Goal: Book appointment/travel/reservation

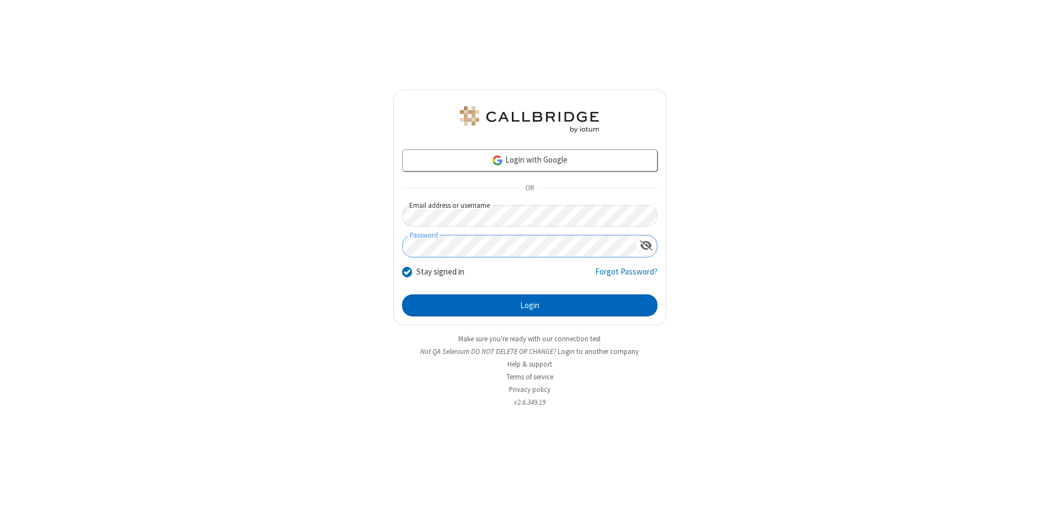
click at [529, 305] on button "Login" at bounding box center [529, 305] width 255 height 22
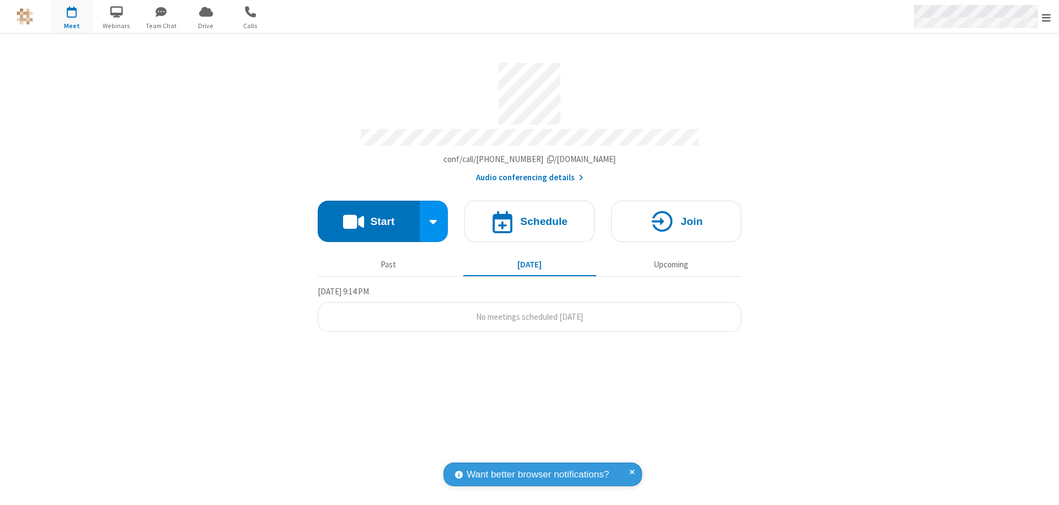
click at [1046, 17] on span "Open menu" at bounding box center [1046, 17] width 9 height 11
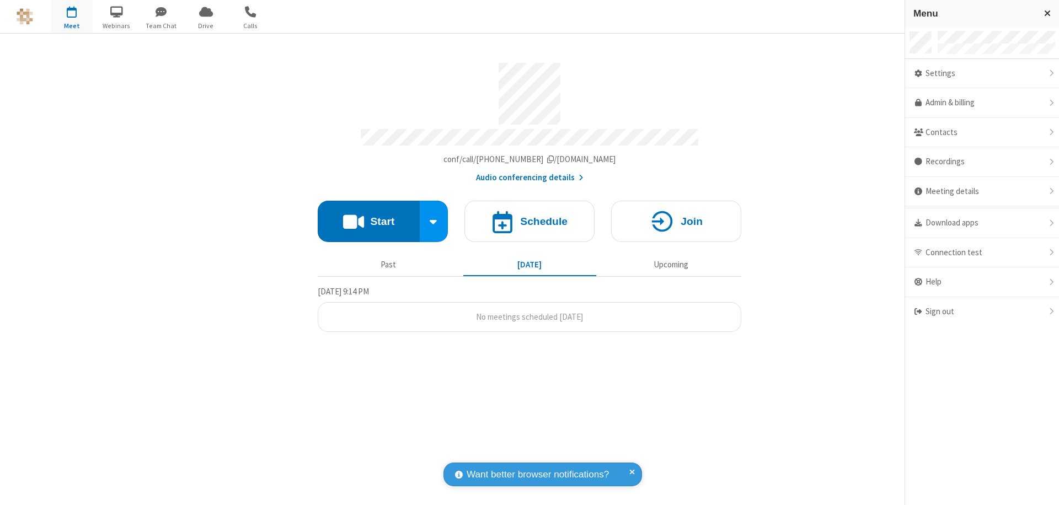
click at [72, 17] on span "button" at bounding box center [71, 11] width 41 height 19
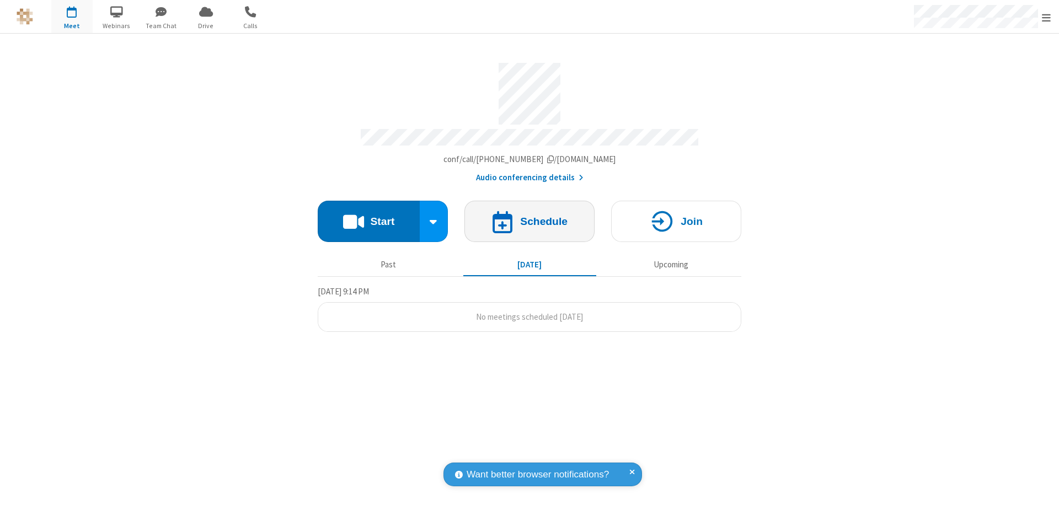
click at [529, 216] on h4 "Schedule" at bounding box center [543, 221] width 47 height 10
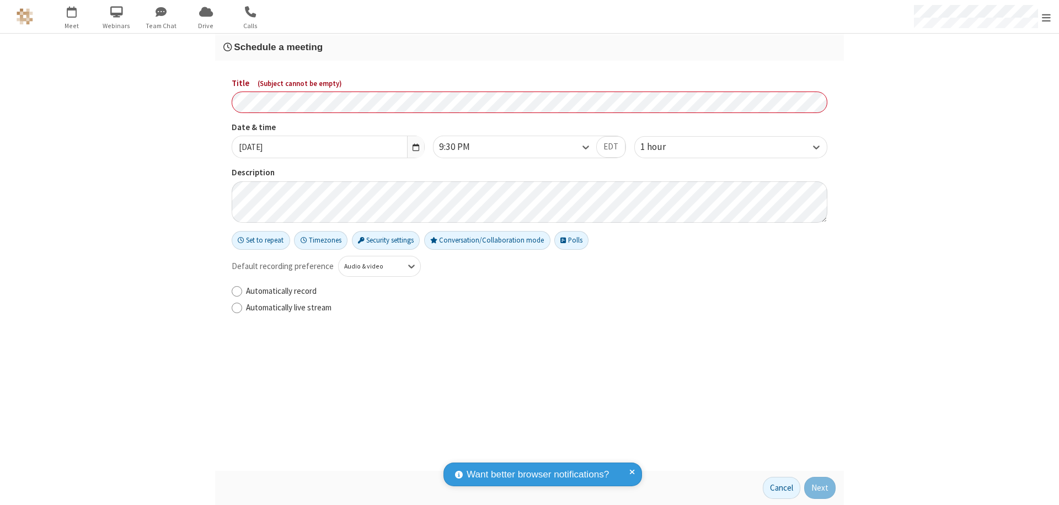
click at [529, 47] on h3 "Schedule a meeting" at bounding box center [529, 47] width 612 height 10
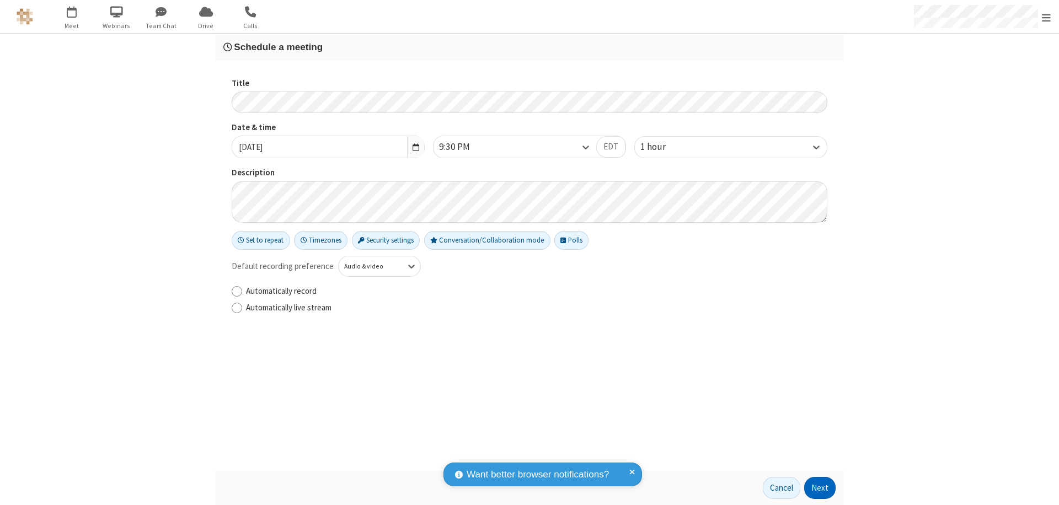
click at [820, 488] on button "Next" at bounding box center [819, 488] width 31 height 22
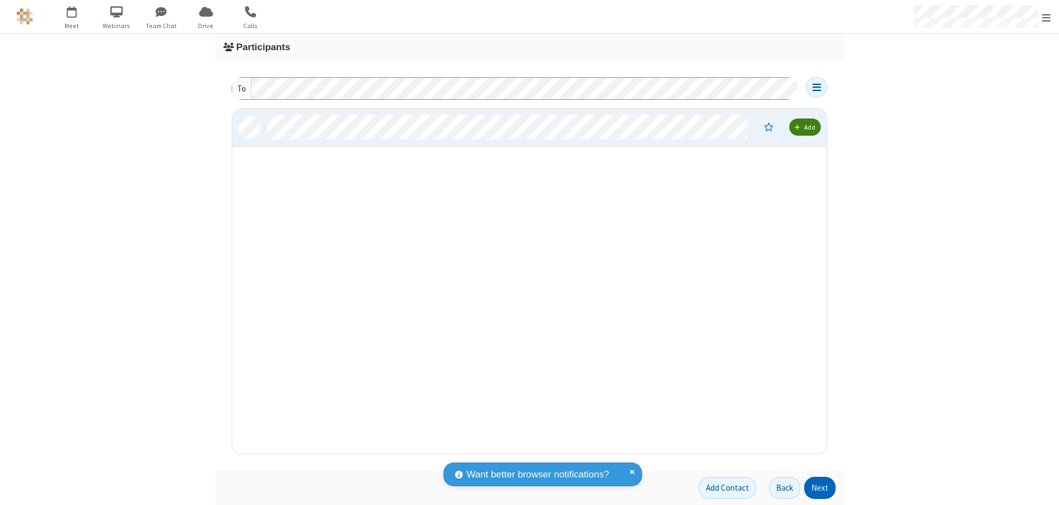
click at [820, 488] on button "Next" at bounding box center [819, 488] width 31 height 22
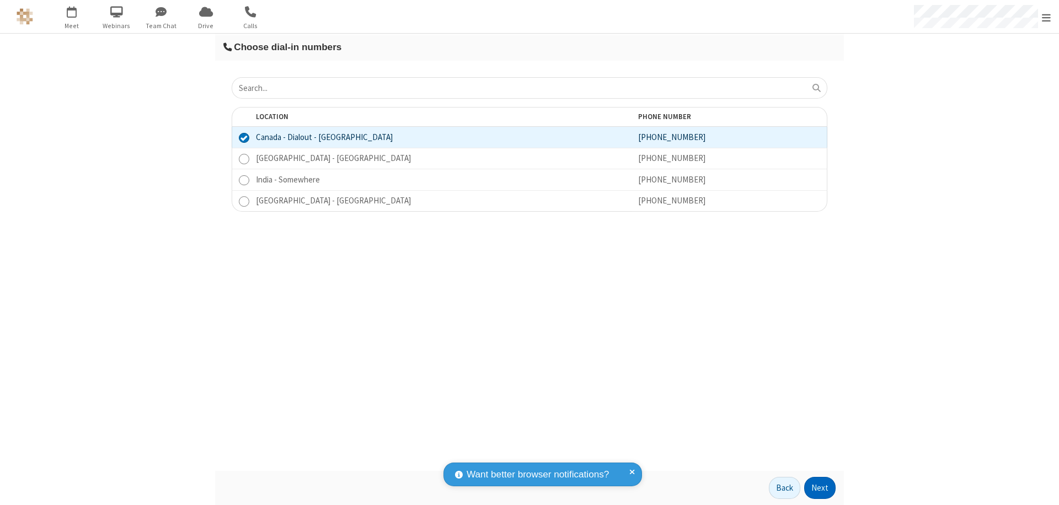
click at [820, 488] on button "Next" at bounding box center [819, 488] width 31 height 22
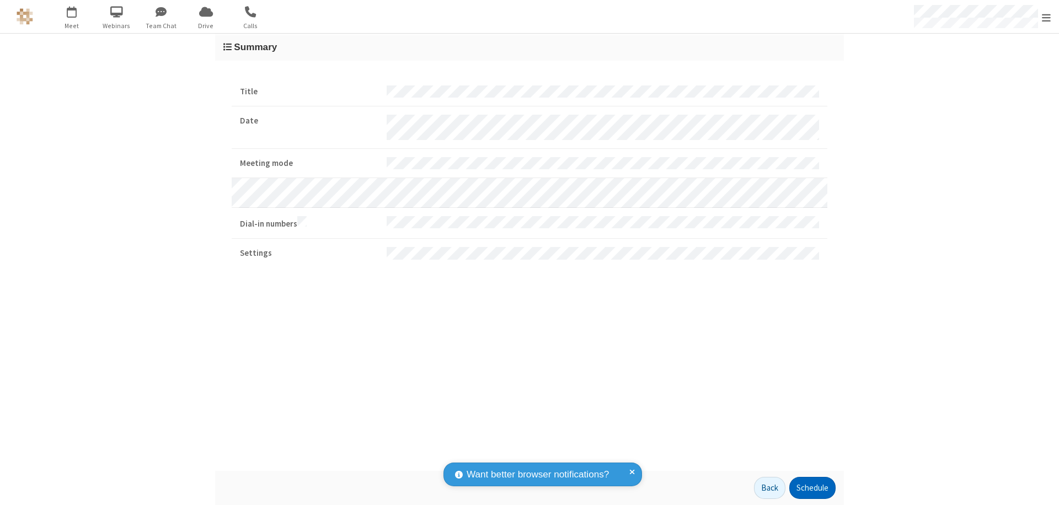
click at [812, 488] on button "Schedule" at bounding box center [812, 488] width 46 height 22
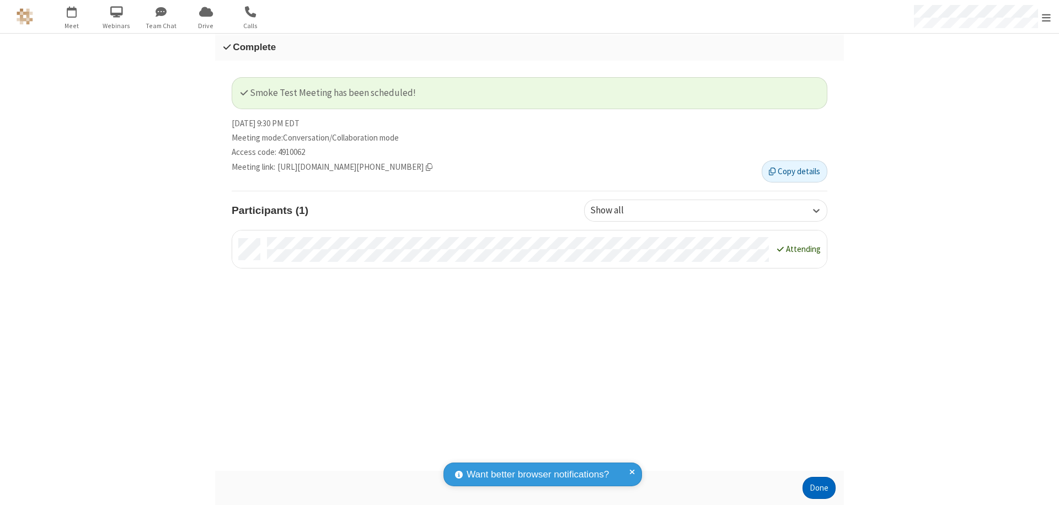
click at [819, 488] on button "Done" at bounding box center [818, 488] width 33 height 22
